Goal: Navigation & Orientation: Find specific page/section

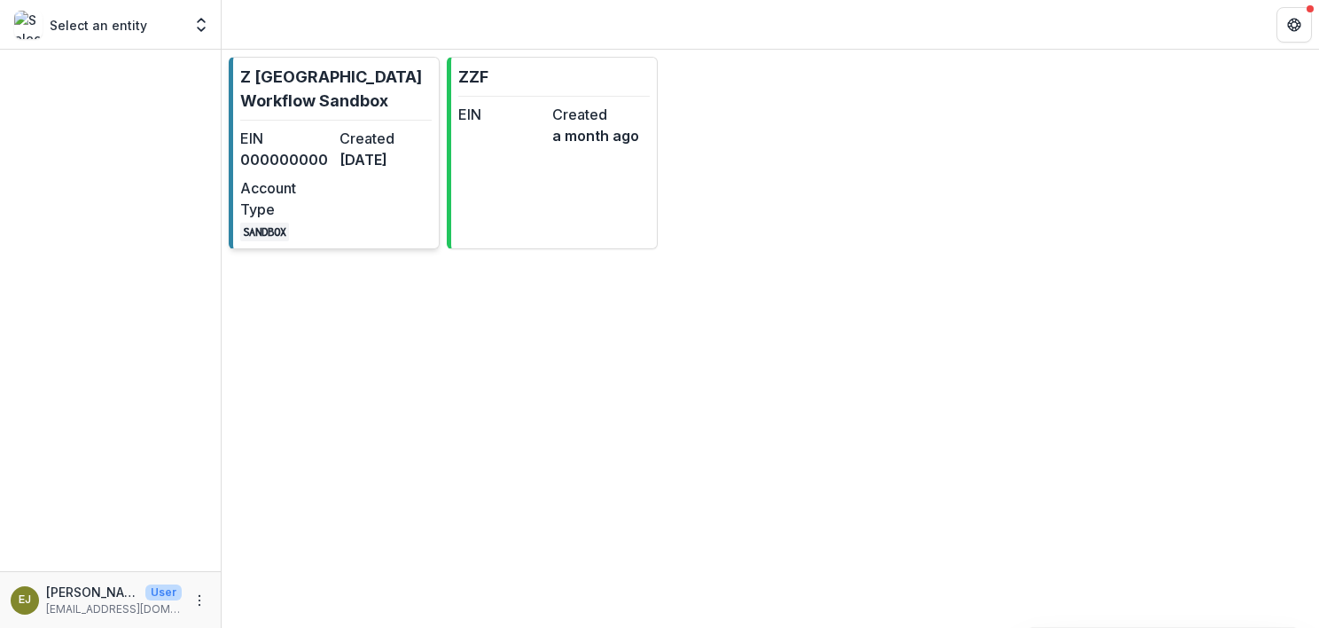
click at [356, 192] on div "EIN 000000000 Created [DATE] Account Type SANDBOX" at bounding box center [336, 184] width 192 height 113
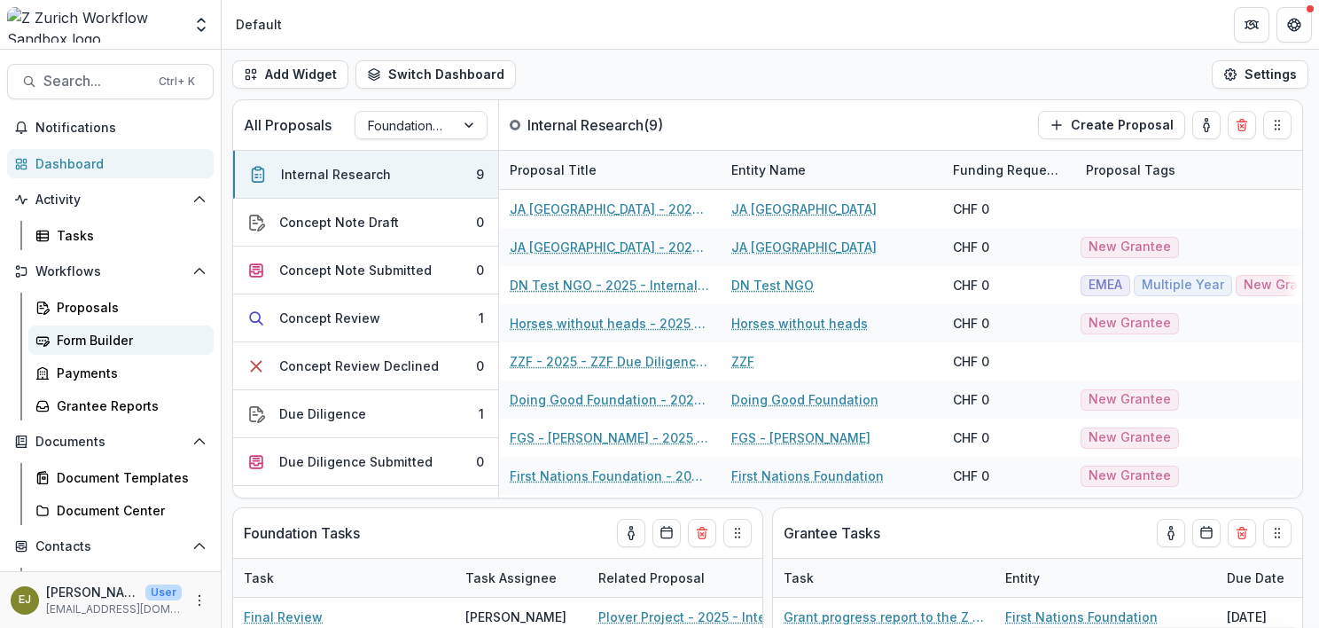
click at [74, 335] on div "Form Builder" at bounding box center [128, 340] width 143 height 19
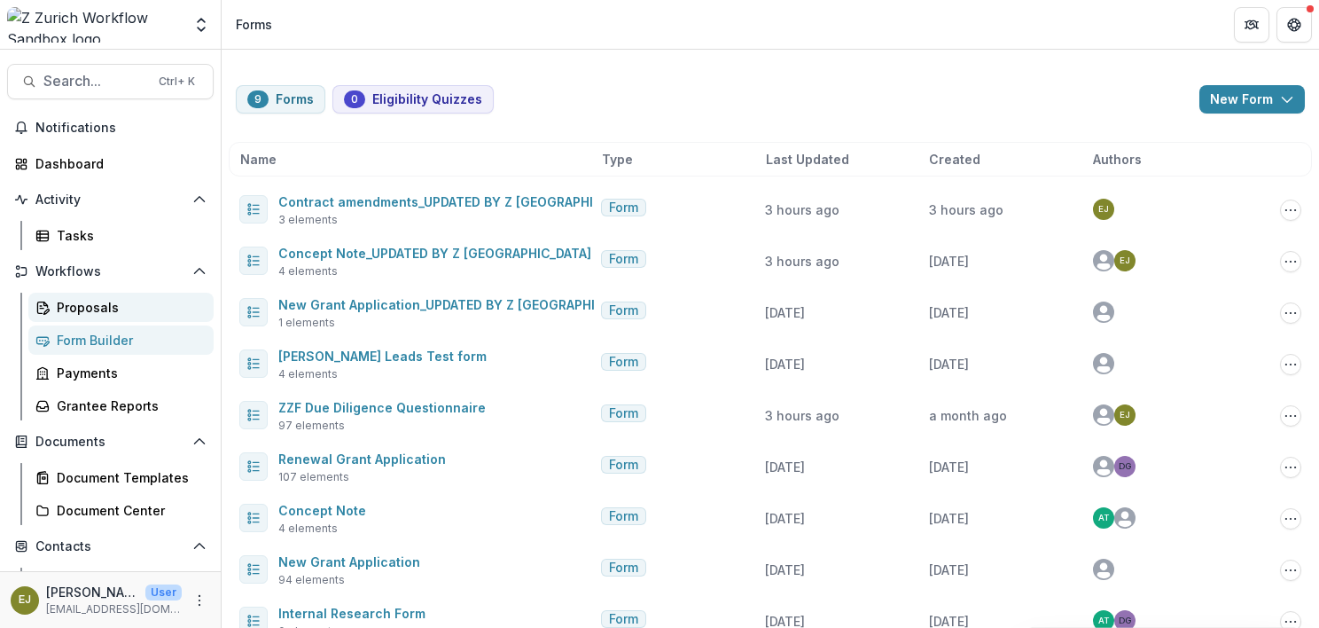
click at [90, 303] on div "Proposals" at bounding box center [128, 307] width 143 height 19
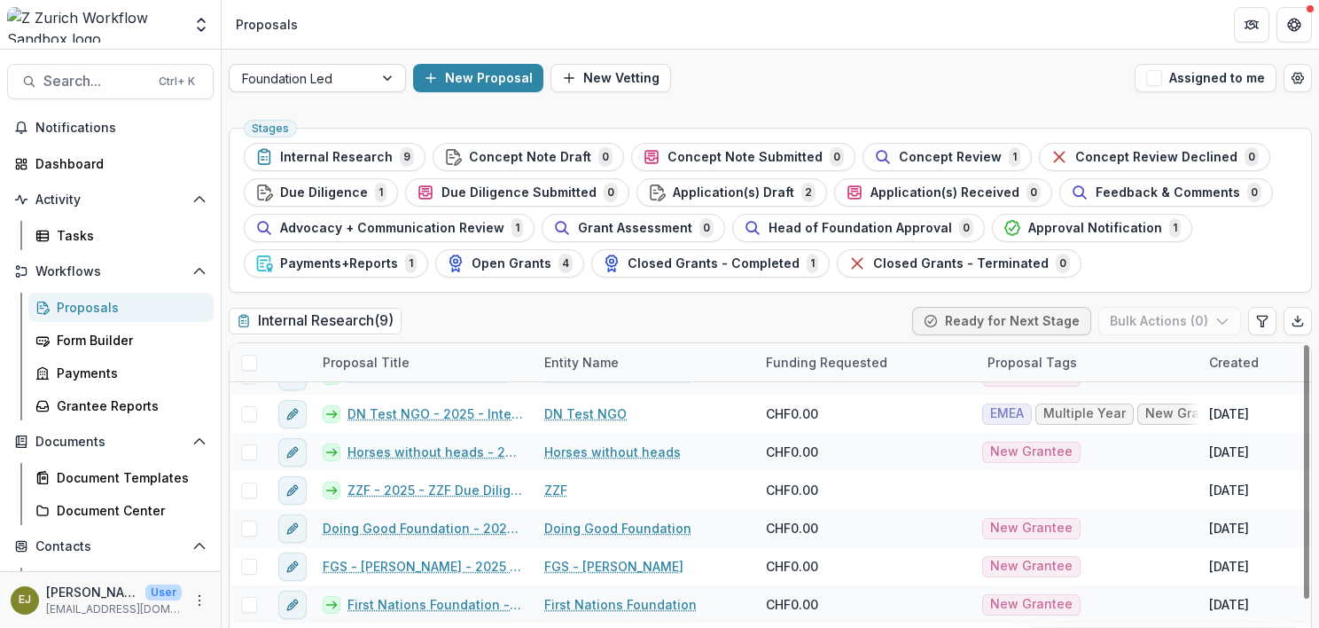
click at [348, 84] on div at bounding box center [301, 78] width 119 height 22
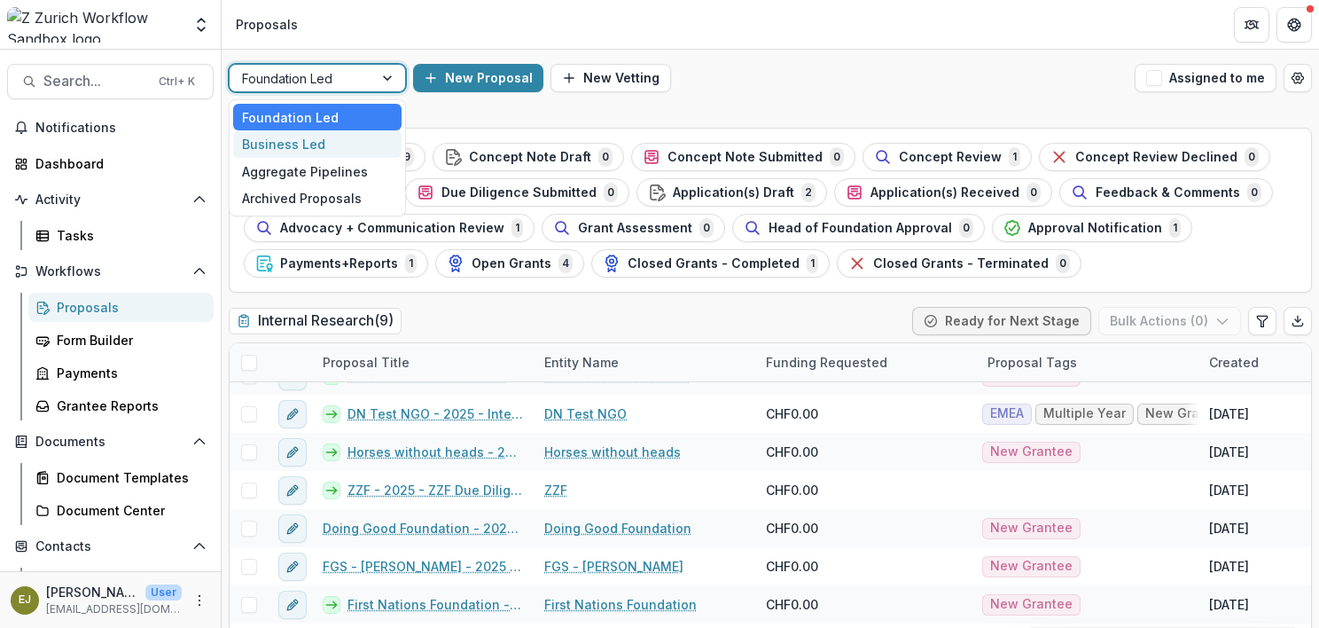
click at [326, 139] on div "Business Led" at bounding box center [317, 143] width 168 height 27
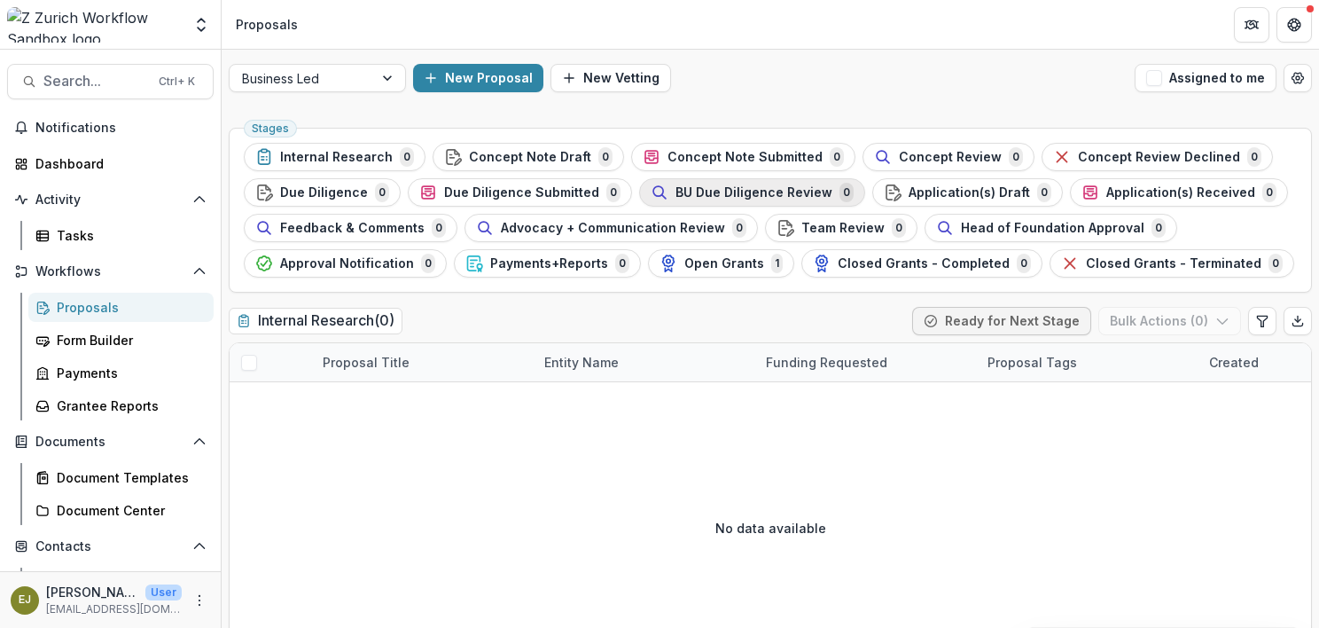
click at [722, 188] on span "BU Due Diligence Review" at bounding box center [754, 192] width 157 height 15
click at [713, 192] on span "BU Due Diligence Review" at bounding box center [754, 192] width 157 height 15
click at [506, 185] on span "Due Diligence Submitted" at bounding box center [521, 192] width 155 height 15
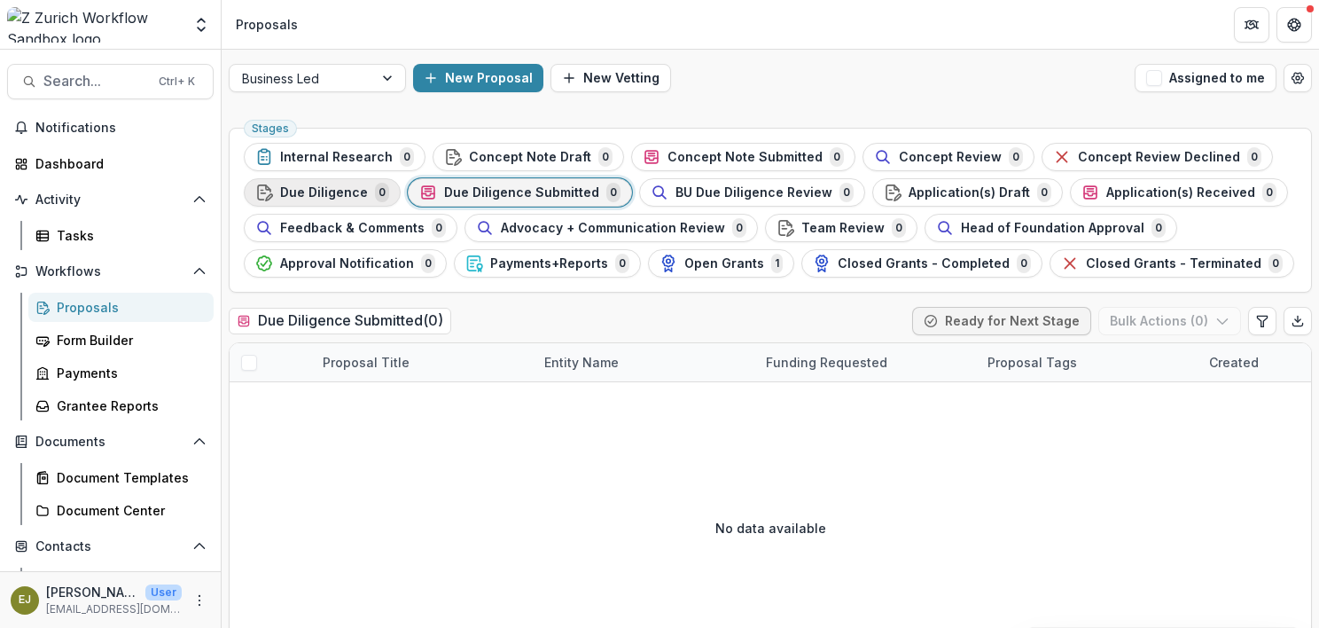
click at [326, 188] on span "Due Diligence" at bounding box center [324, 192] width 88 height 15
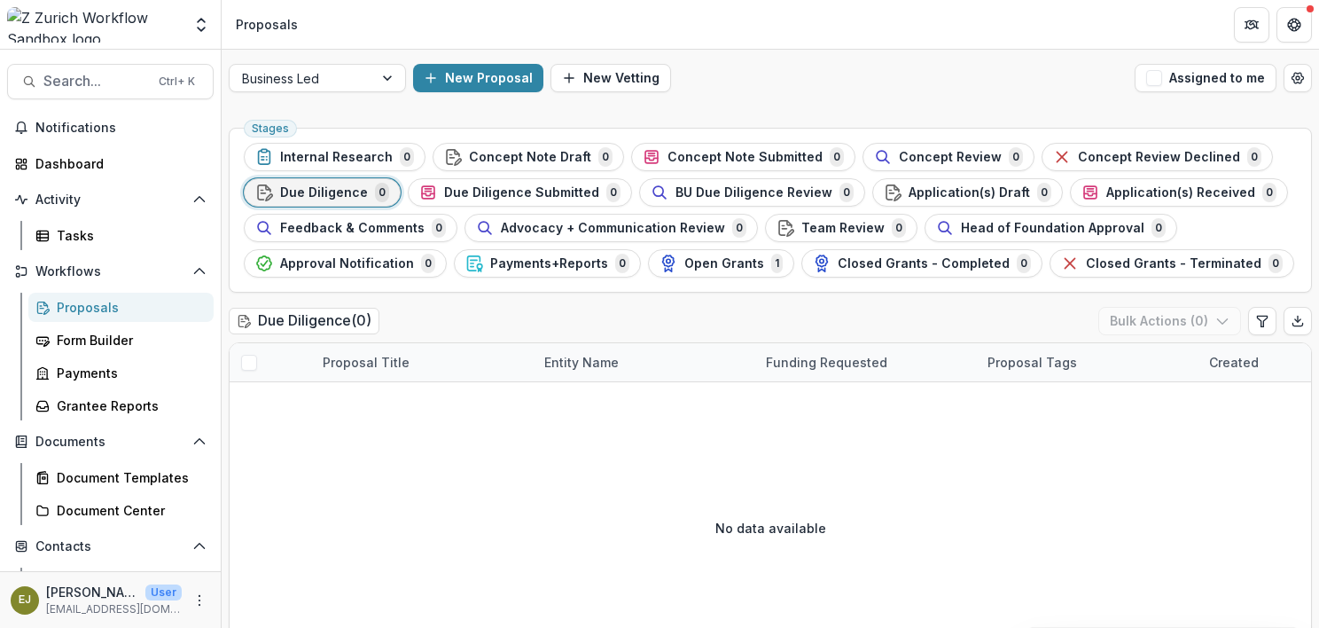
click at [312, 315] on h2 "Due Diligence ( 0 )" at bounding box center [304, 321] width 151 height 26
click at [543, 148] on div "Concept Note Draft 0" at bounding box center [528, 157] width 168 height 20
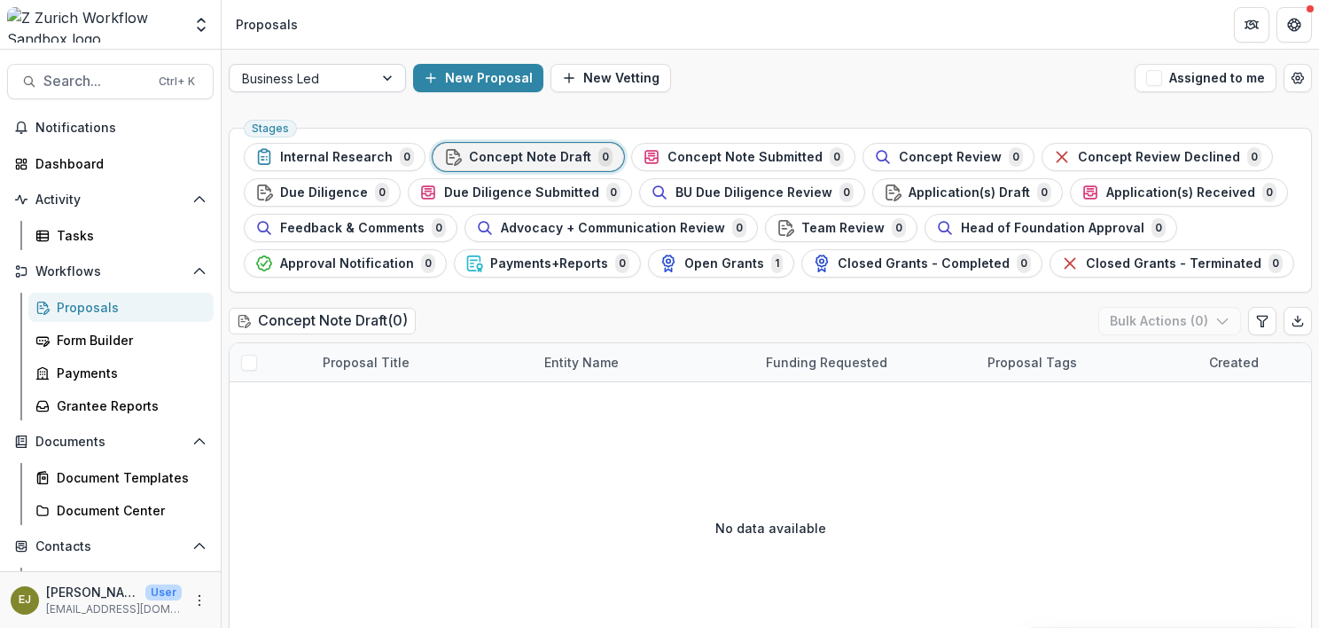
click at [309, 77] on div at bounding box center [301, 78] width 119 height 22
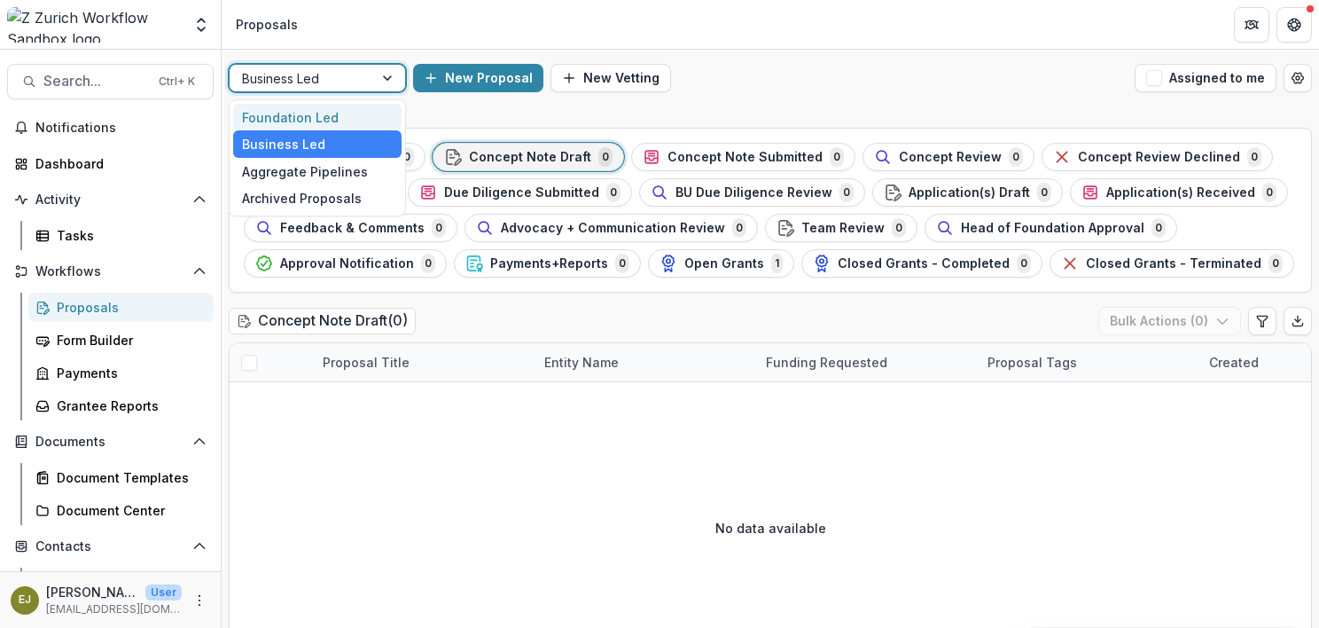
click at [299, 114] on div "Foundation Led" at bounding box center [317, 117] width 168 height 27
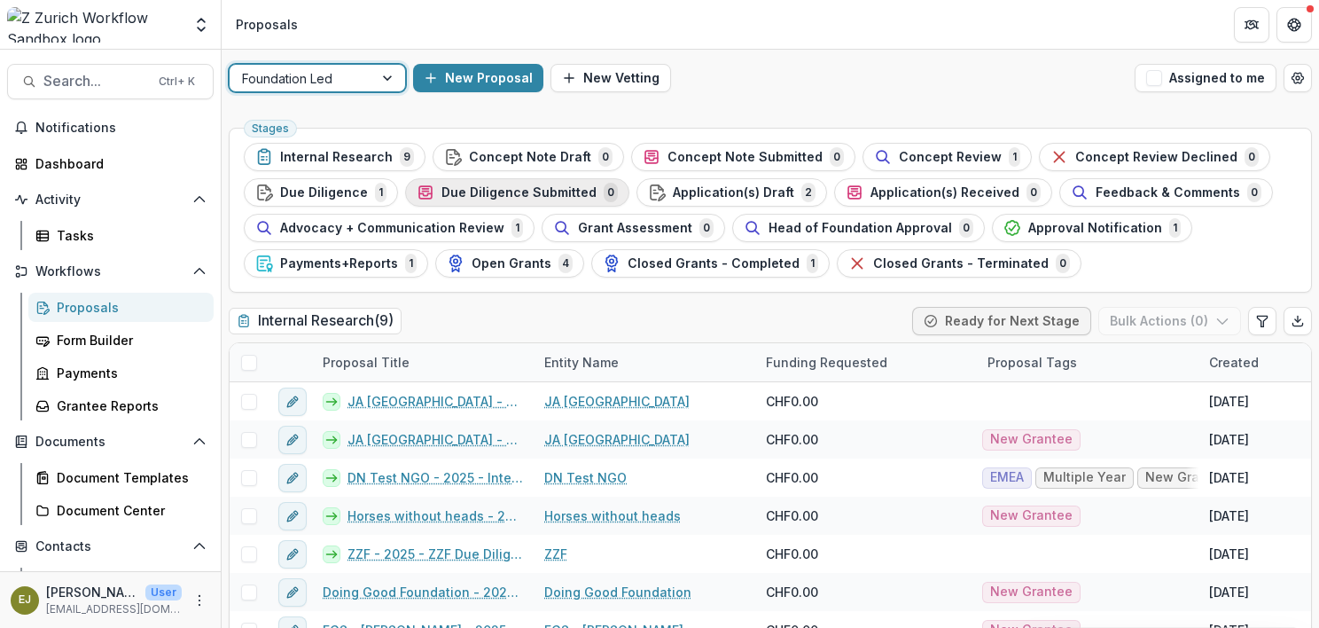
click at [543, 190] on span "Due Diligence Submitted" at bounding box center [519, 192] width 155 height 15
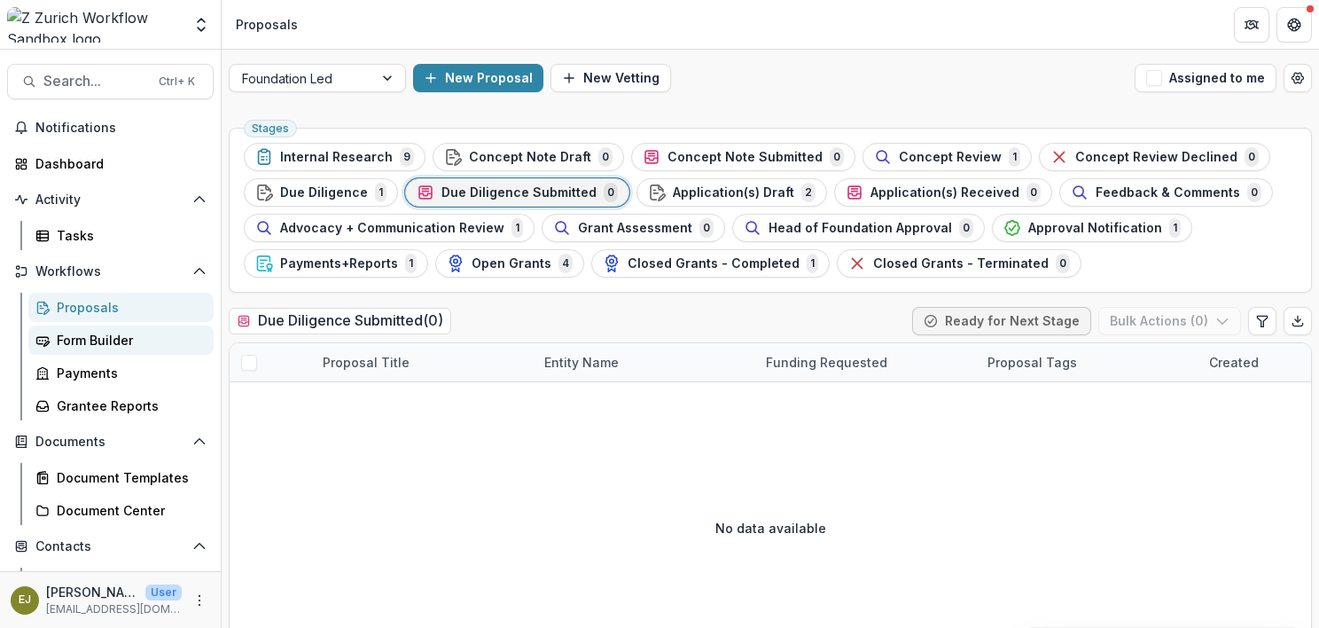
click at [98, 340] on div "Form Builder" at bounding box center [128, 340] width 143 height 19
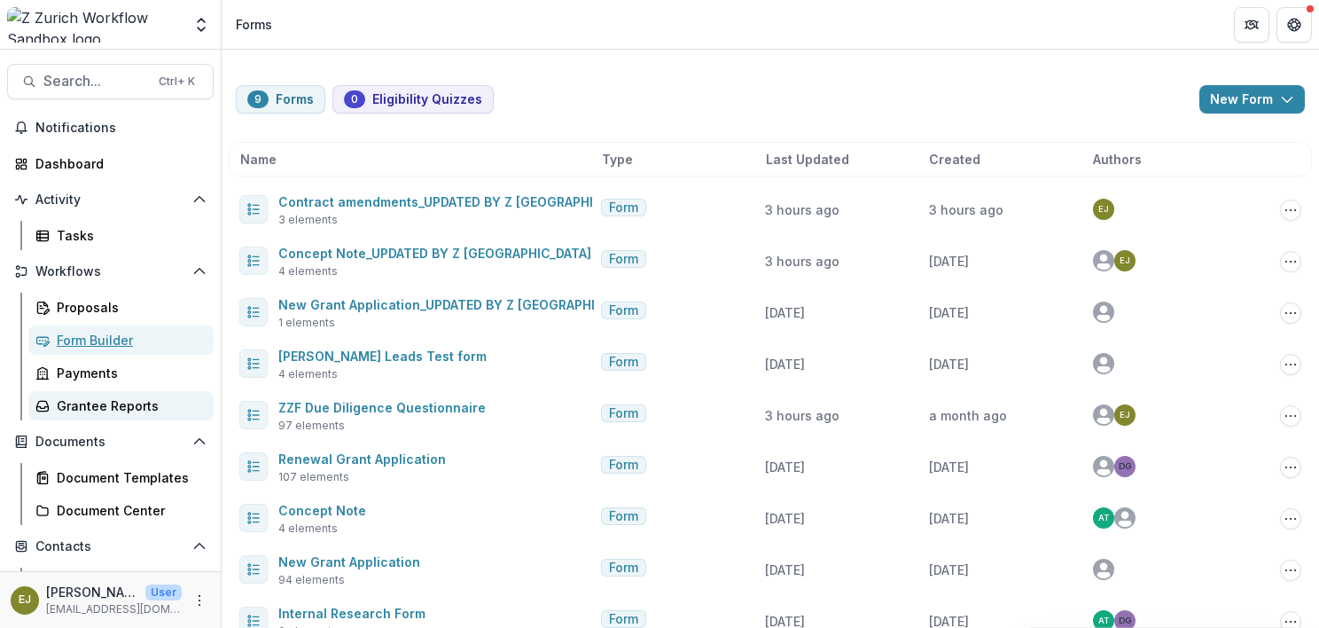
scroll to position [228, 0]
